Goal: Task Accomplishment & Management: Manage account settings

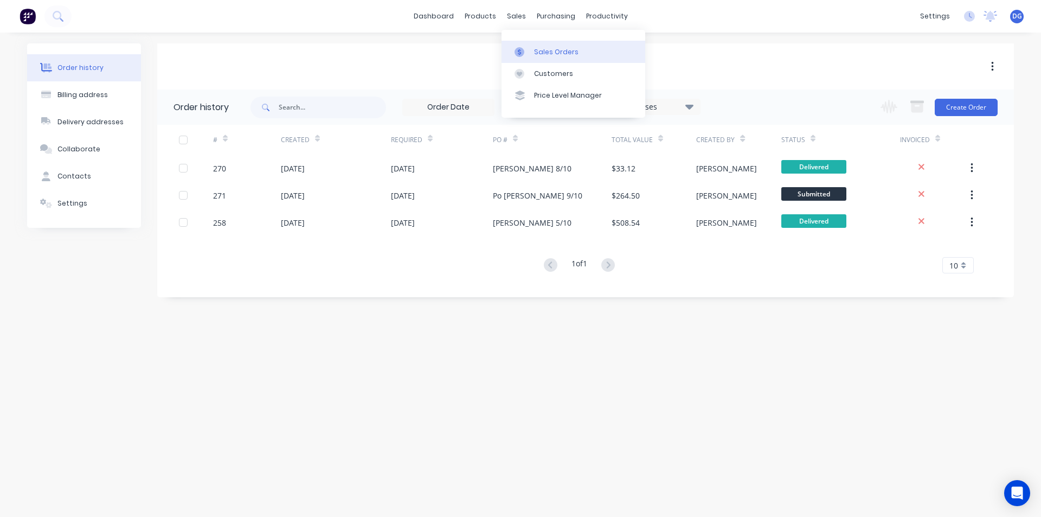
click at [550, 53] on div "Sales Orders" at bounding box center [556, 52] width 44 height 10
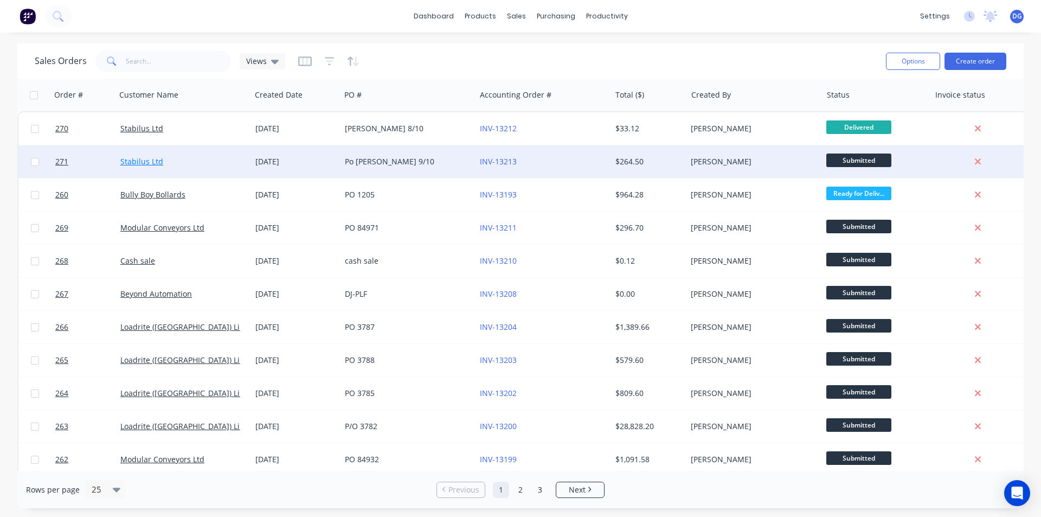
click at [147, 160] on link "Stabilus Ltd" at bounding box center [141, 161] width 43 height 10
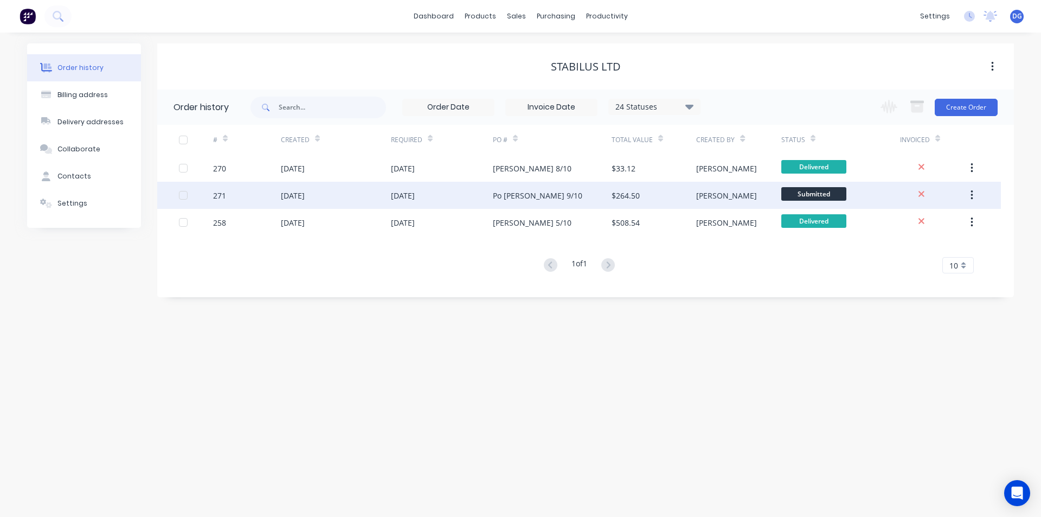
click at [300, 189] on div "[DATE]" at bounding box center [336, 195] width 110 height 27
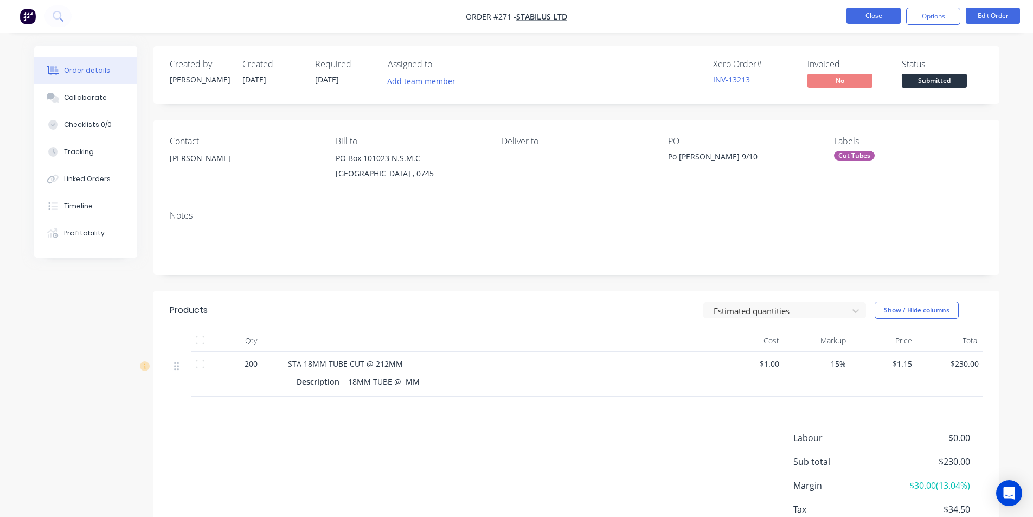
click at [874, 16] on button "Close" at bounding box center [873, 16] width 54 height 16
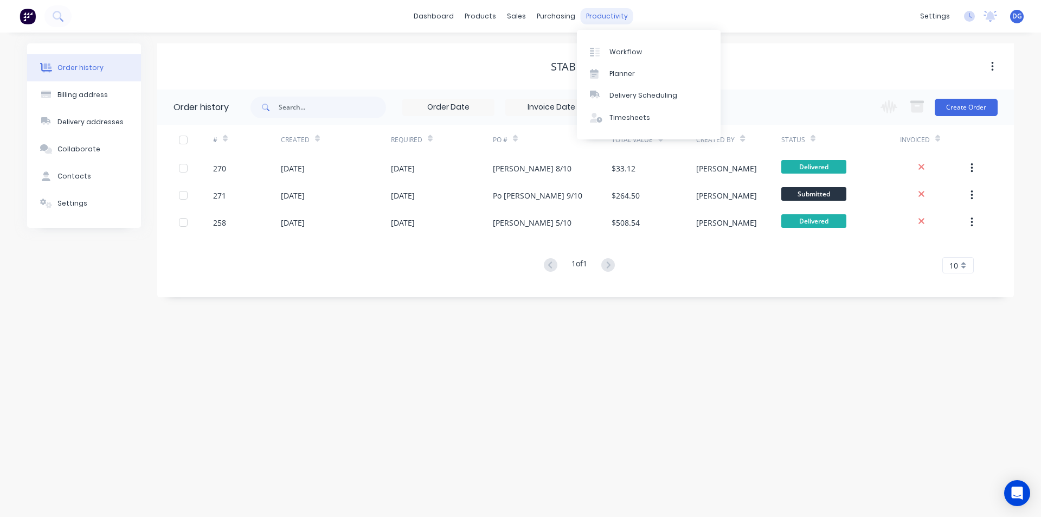
click at [599, 15] on div "productivity" at bounding box center [607, 16] width 53 height 16
click at [620, 54] on div "Workflow" at bounding box center [625, 52] width 33 height 10
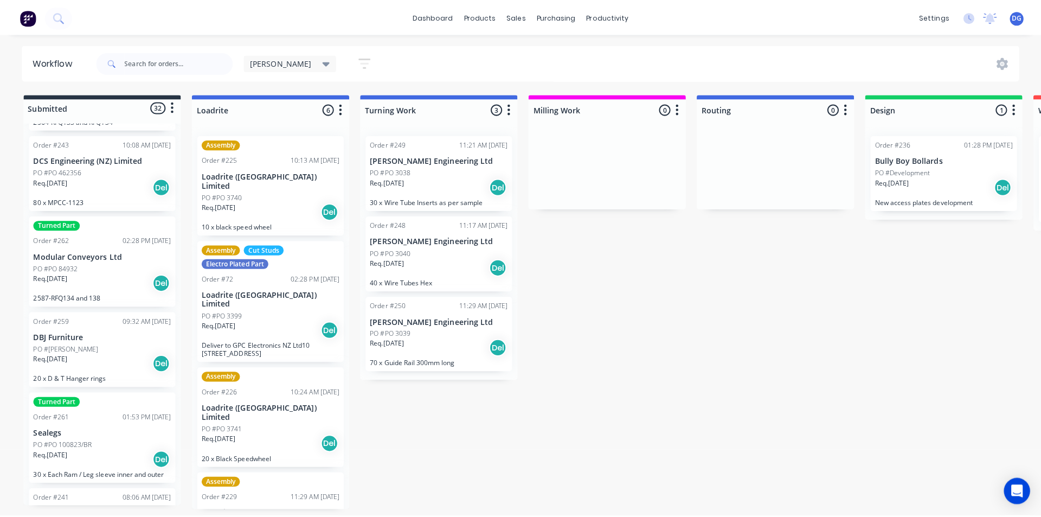
scroll to position [1138, 0]
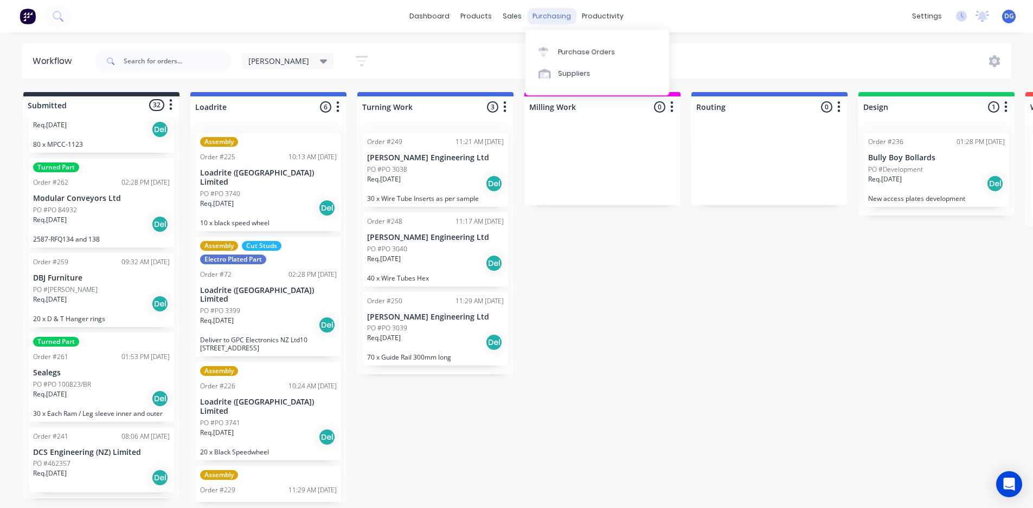
click at [556, 18] on div "purchasing" at bounding box center [551, 16] width 49 height 16
click at [582, 56] on div "Purchase Orders" at bounding box center [586, 52] width 57 height 10
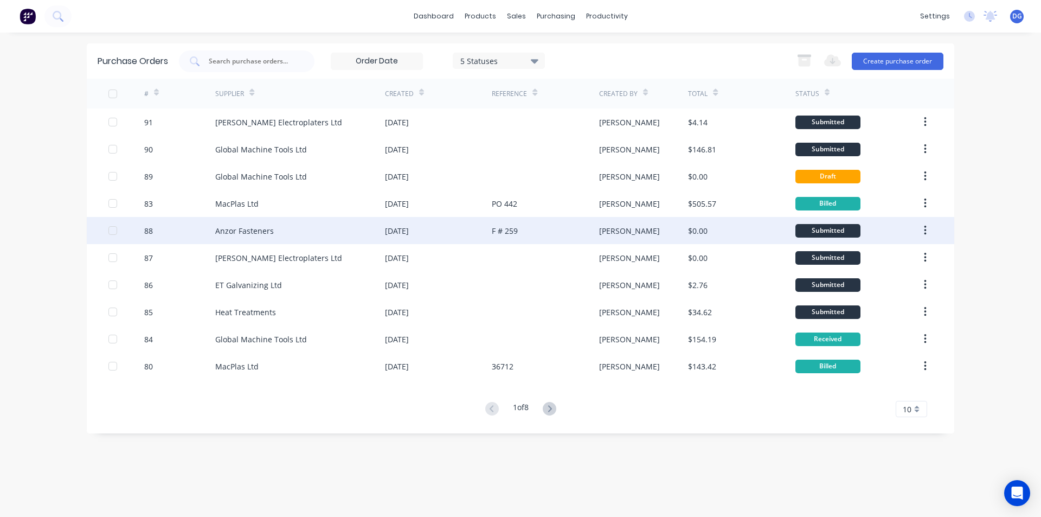
click at [291, 235] on div "Anzor Fasteners" at bounding box center [300, 230] width 170 height 27
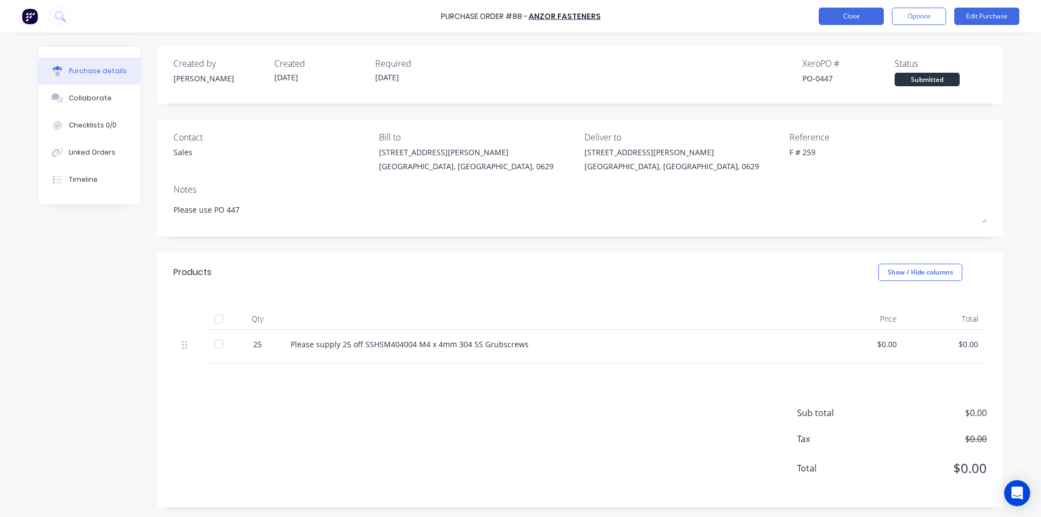
click at [848, 13] on button "Close" at bounding box center [850, 16] width 65 height 17
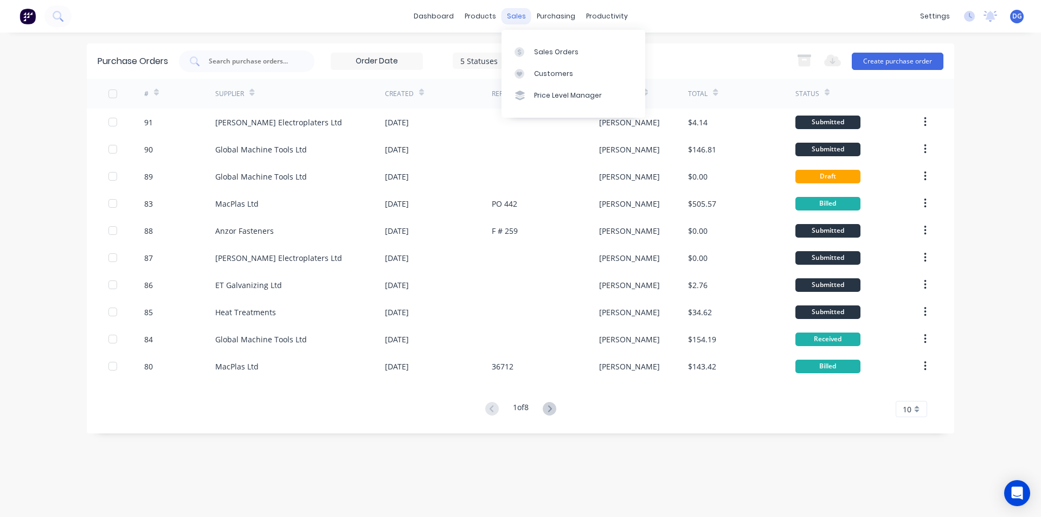
click at [512, 19] on div "sales" at bounding box center [516, 16] width 30 height 16
click at [545, 54] on div "Sales Orders" at bounding box center [556, 52] width 44 height 10
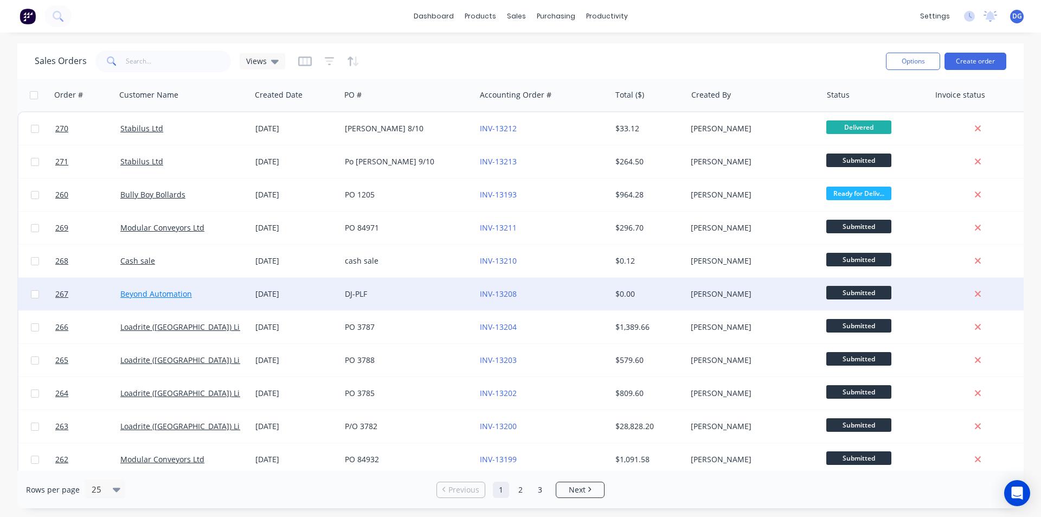
click at [164, 292] on link "Beyond Automation" at bounding box center [156, 293] width 72 height 10
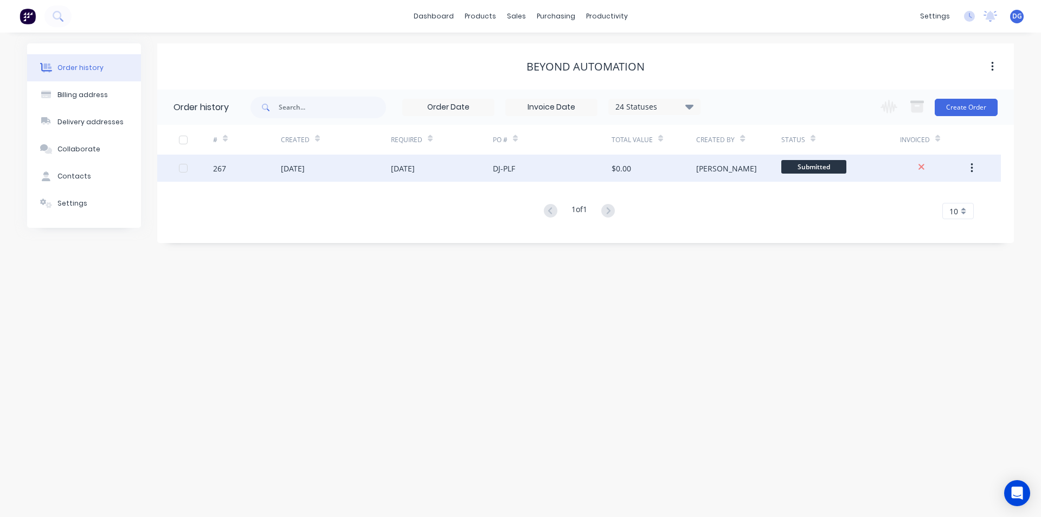
click at [415, 168] on div "[DATE]" at bounding box center [403, 168] width 24 height 11
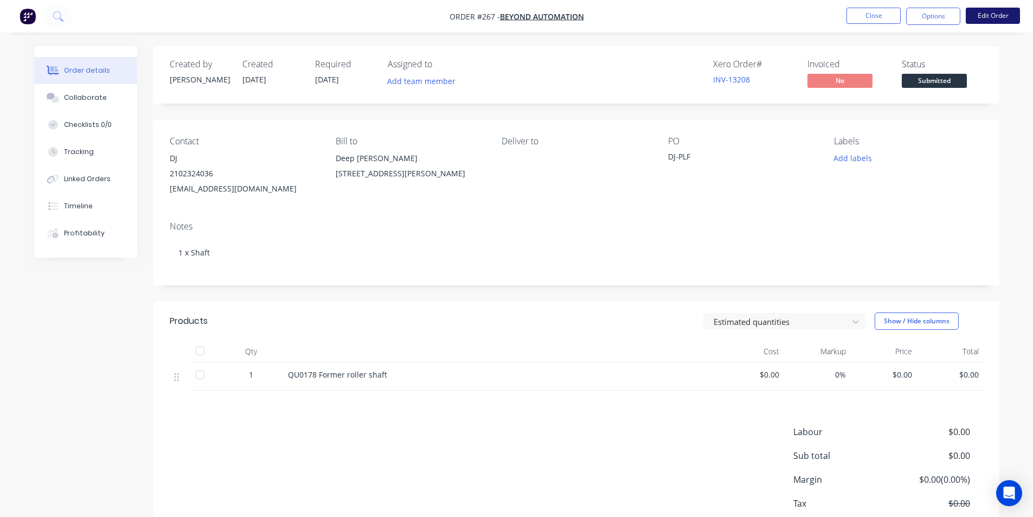
click at [992, 17] on button "Edit Order" at bounding box center [992, 16] width 54 height 16
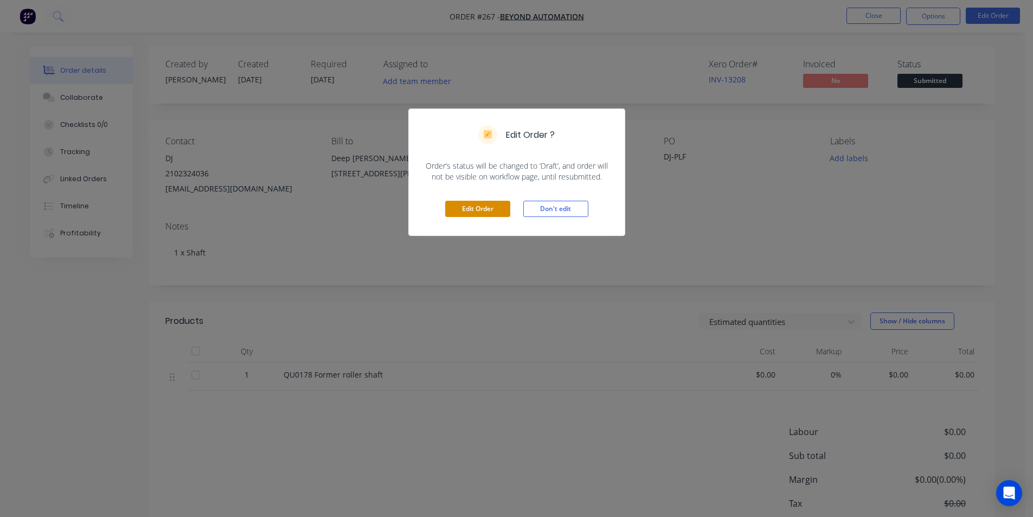
click at [489, 208] on button "Edit Order" at bounding box center [477, 209] width 65 height 16
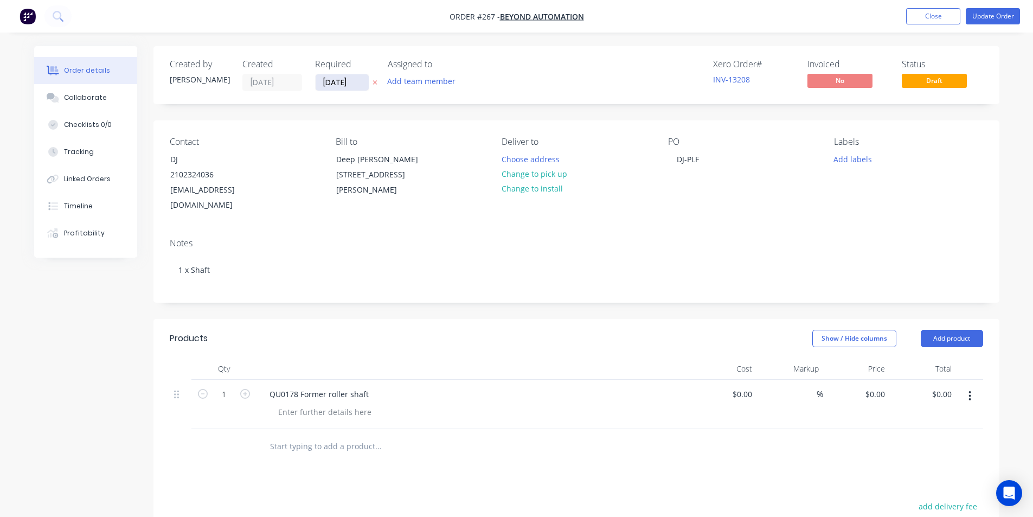
click at [343, 86] on input "[DATE]" at bounding box center [341, 82] width 53 height 16
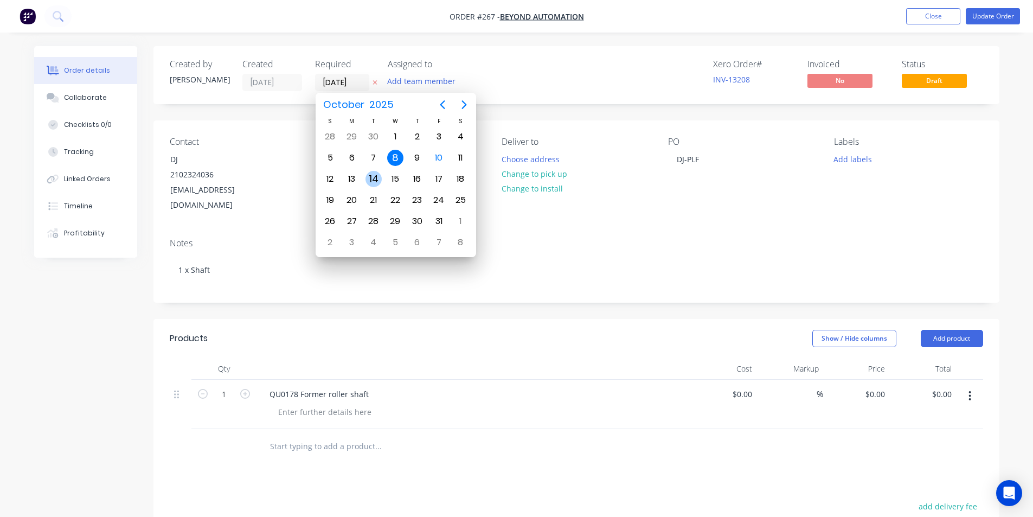
click at [374, 177] on div "14" at bounding box center [373, 179] width 16 height 16
type input "[DATE]"
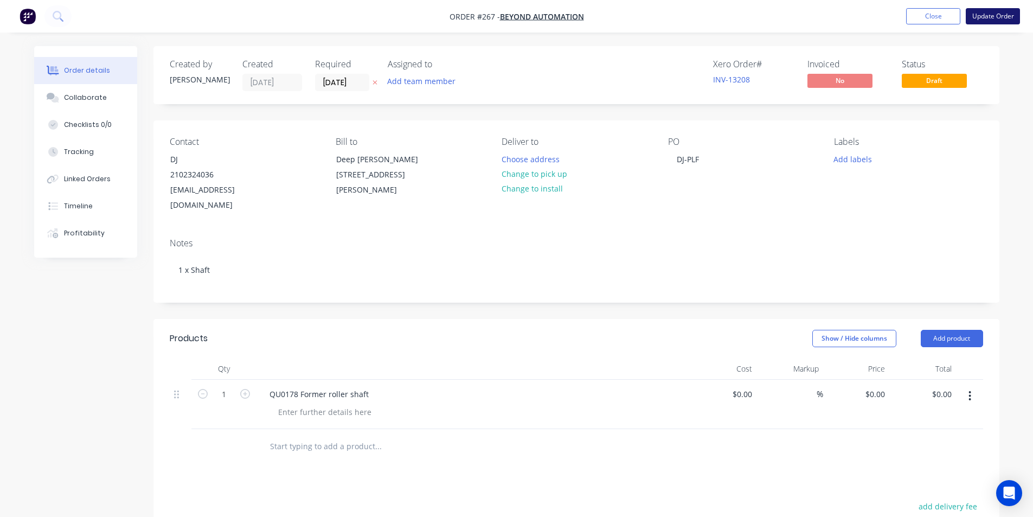
click at [992, 12] on button "Update Order" at bounding box center [992, 16] width 54 height 16
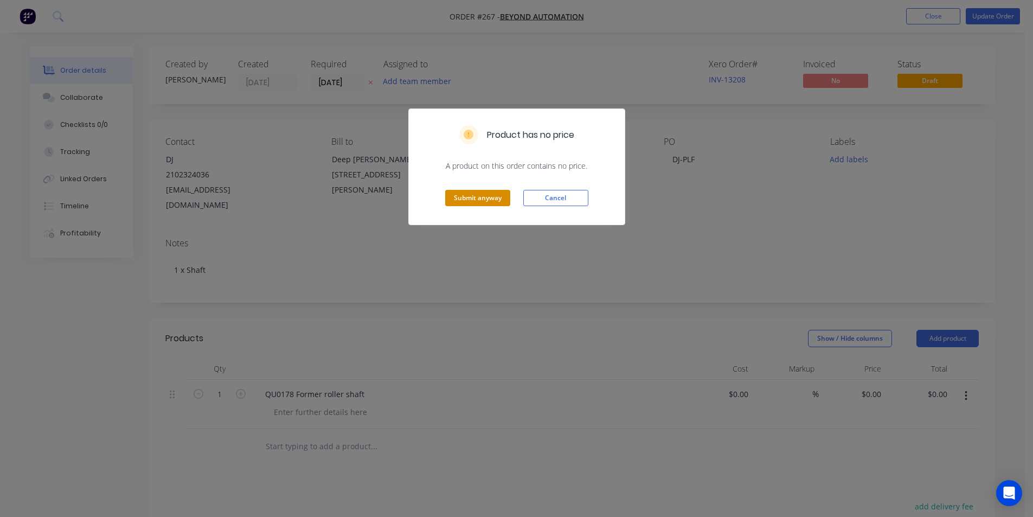
click at [477, 199] on button "Submit anyway" at bounding box center [477, 198] width 65 height 16
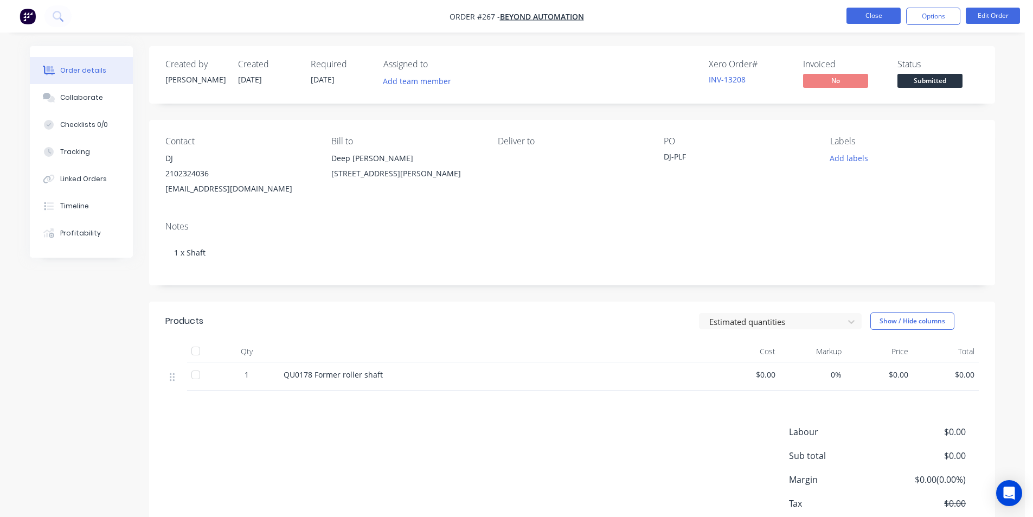
click at [876, 11] on button "Close" at bounding box center [873, 16] width 54 height 16
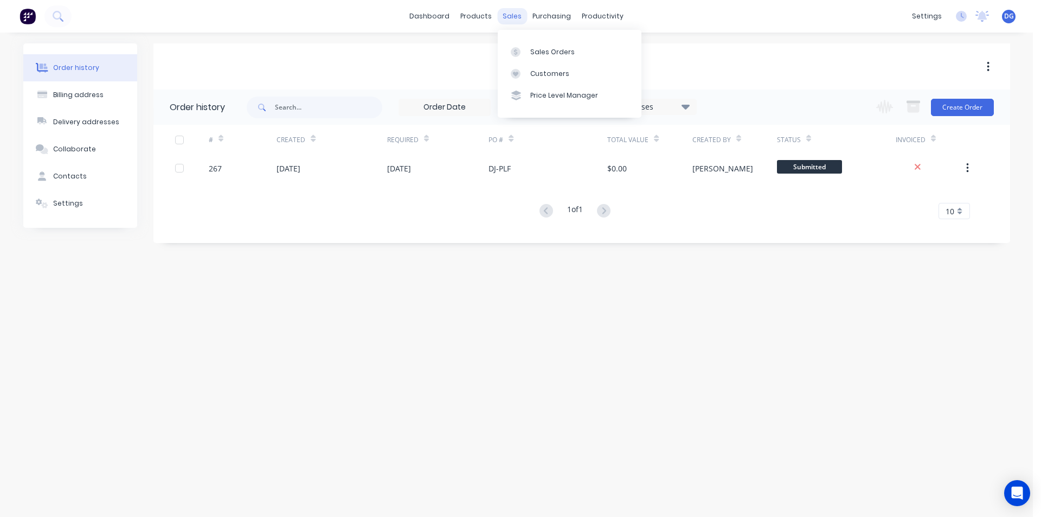
click at [512, 16] on div "sales" at bounding box center [512, 16] width 30 height 16
click at [537, 55] on div "Sales Orders" at bounding box center [552, 52] width 44 height 10
